Goal: Information Seeking & Learning: Learn about a topic

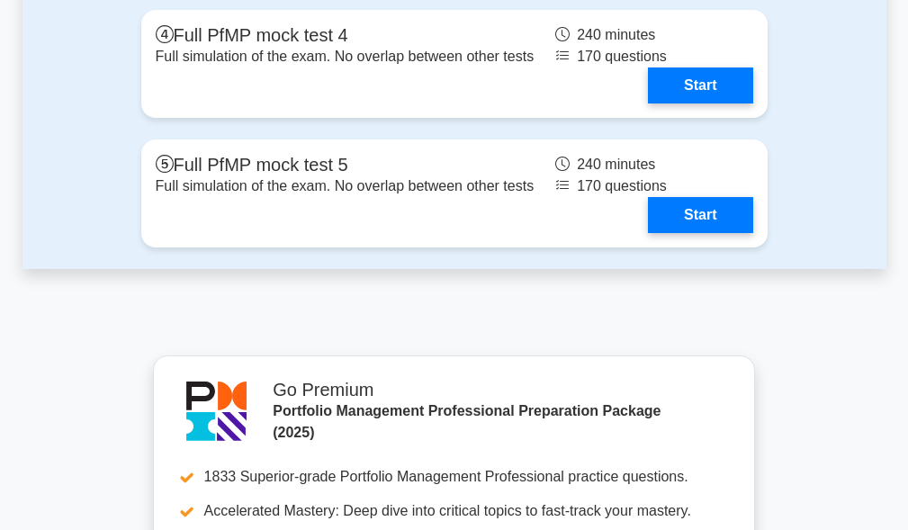
scroll to position [2789, 0]
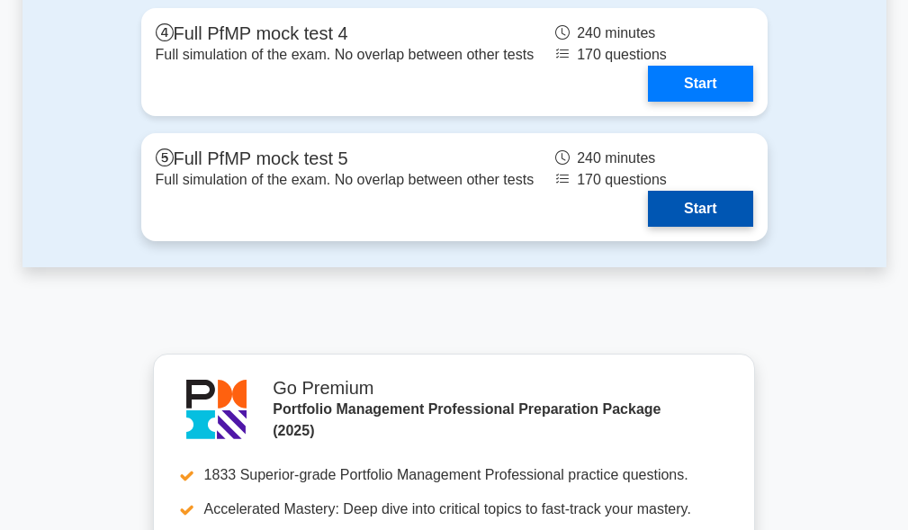
click at [687, 227] on link "Start" at bounding box center [700, 209] width 104 height 36
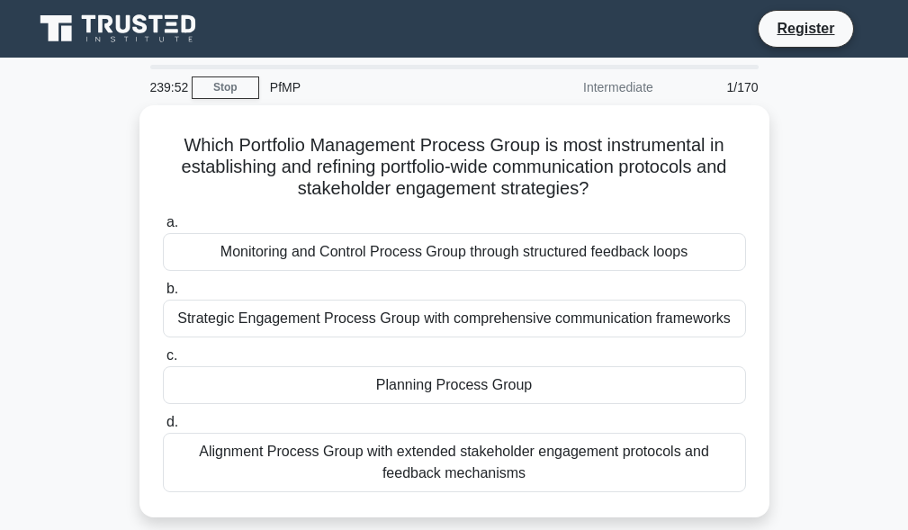
click at [170, 86] on div "239:52" at bounding box center [165, 87] width 52 height 36
click at [235, 94] on link "Stop" at bounding box center [225, 87] width 67 height 22
